Goal: Task Accomplishment & Management: Manage account settings

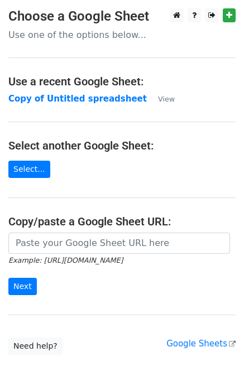
click at [51, 36] on p "Use one of the options below..." at bounding box center [121, 35] width 227 height 12
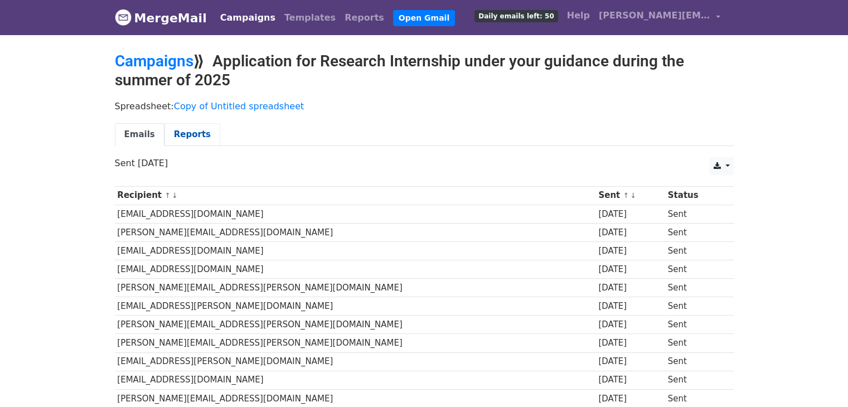
click at [192, 127] on link "Reports" at bounding box center [193, 134] width 56 height 23
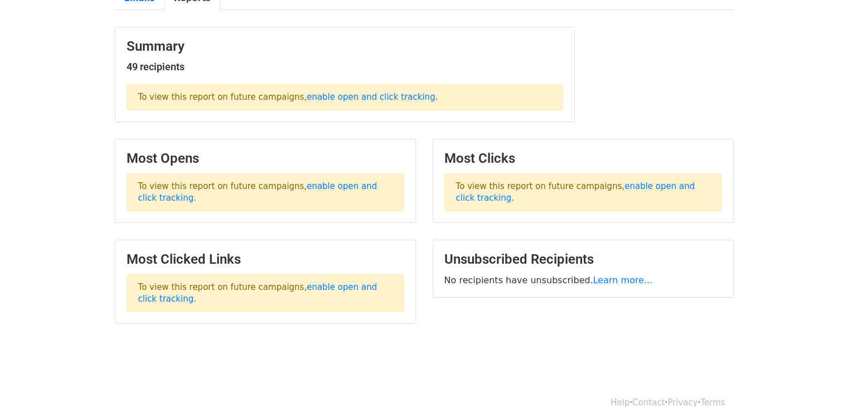
scroll to position [138, 0]
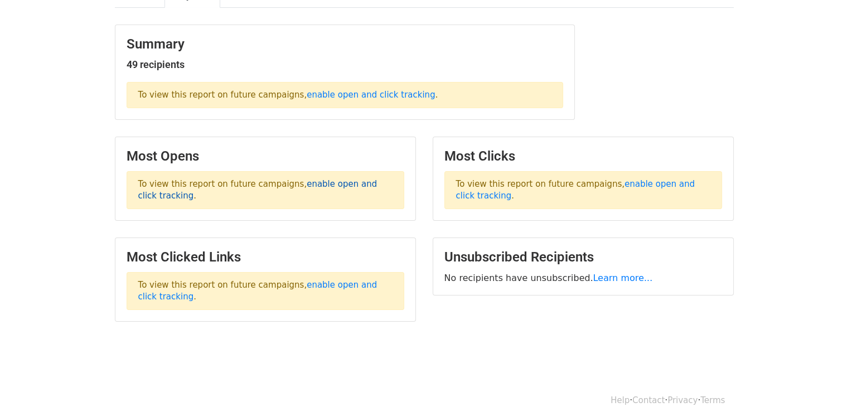
click at [338, 183] on link "enable open and click tracking" at bounding box center [257, 190] width 239 height 22
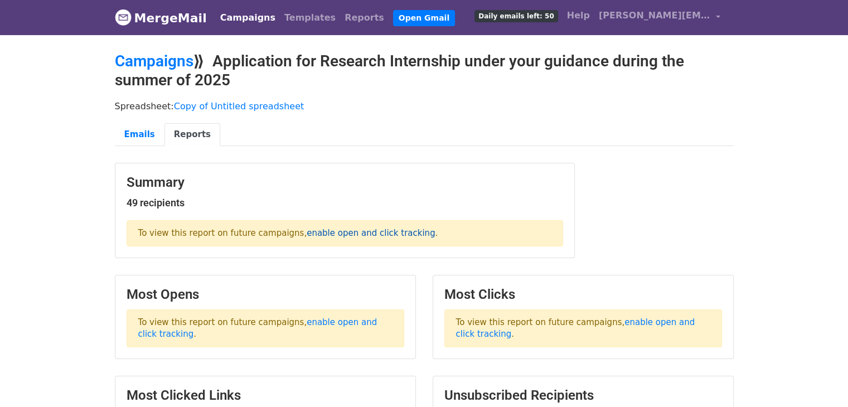
click at [308, 234] on link "enable open and click tracking" at bounding box center [371, 233] width 128 height 10
